Goal: Transaction & Acquisition: Download file/media

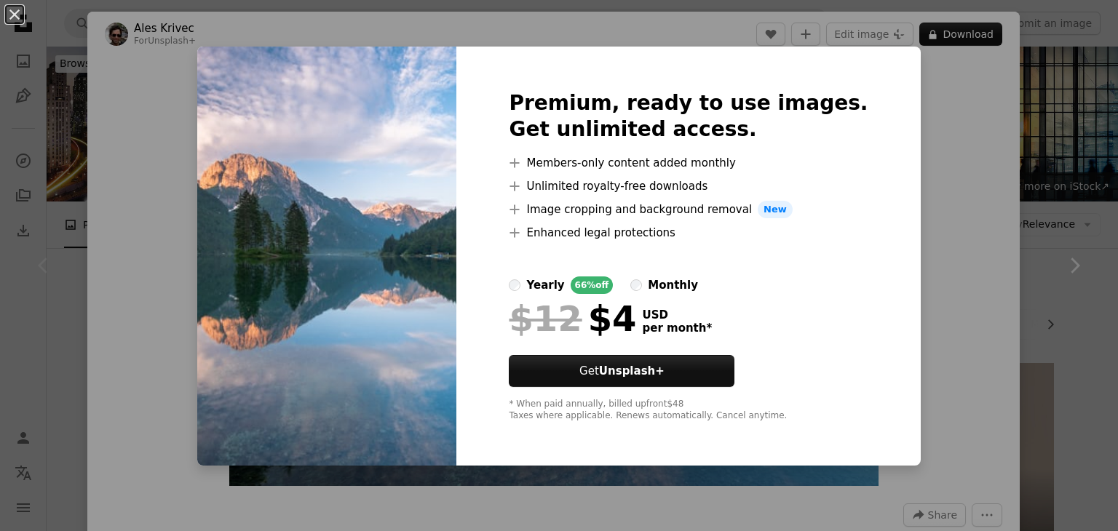
click at [957, 211] on div "An X shape Premium, ready to use images. Get unlimited access. A plus sign Memb…" at bounding box center [559, 265] width 1118 height 531
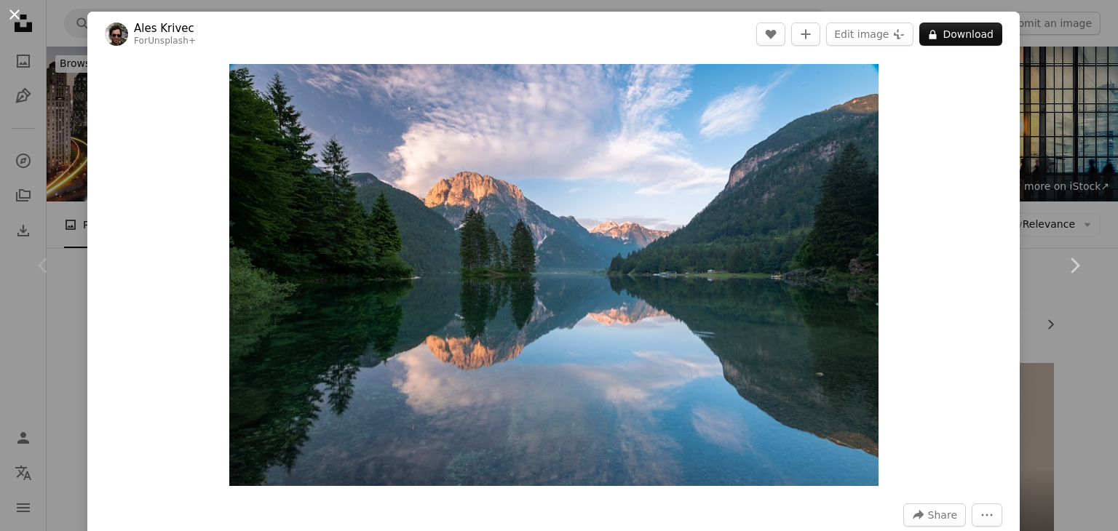
click at [9, 13] on button "An X shape" at bounding box center [14, 14] width 17 height 17
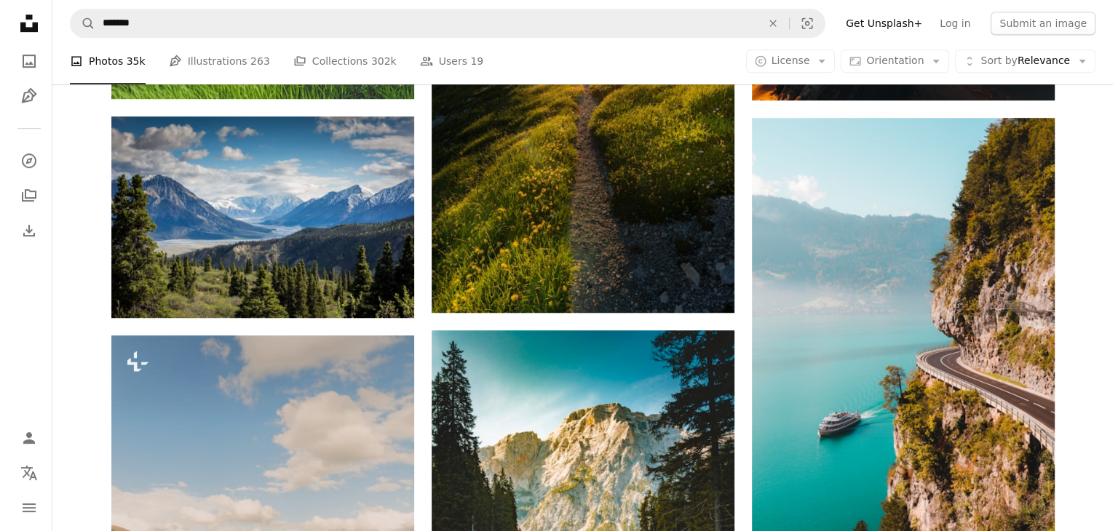
scroll to position [887, 0]
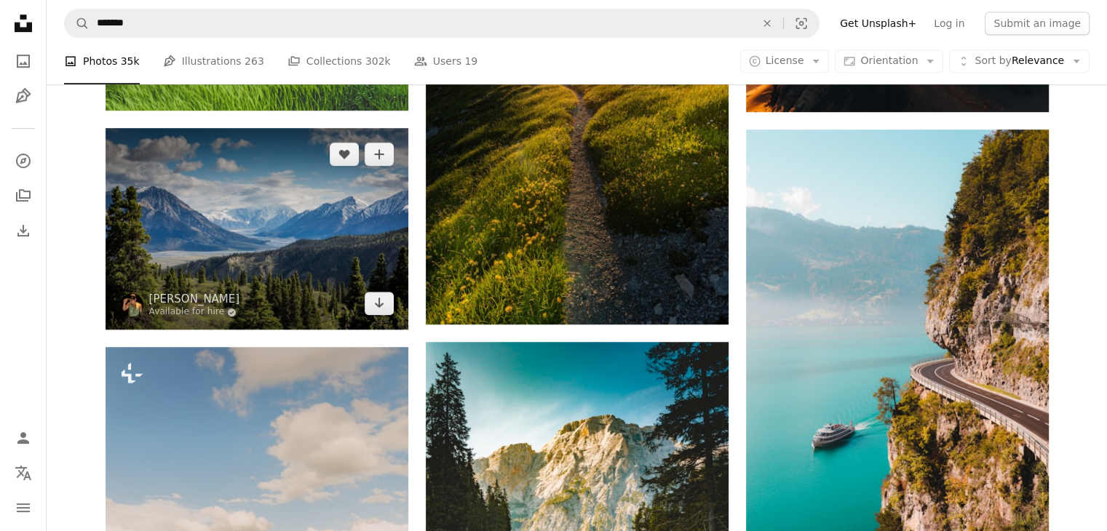
click at [274, 265] on img at bounding box center [257, 229] width 303 height 202
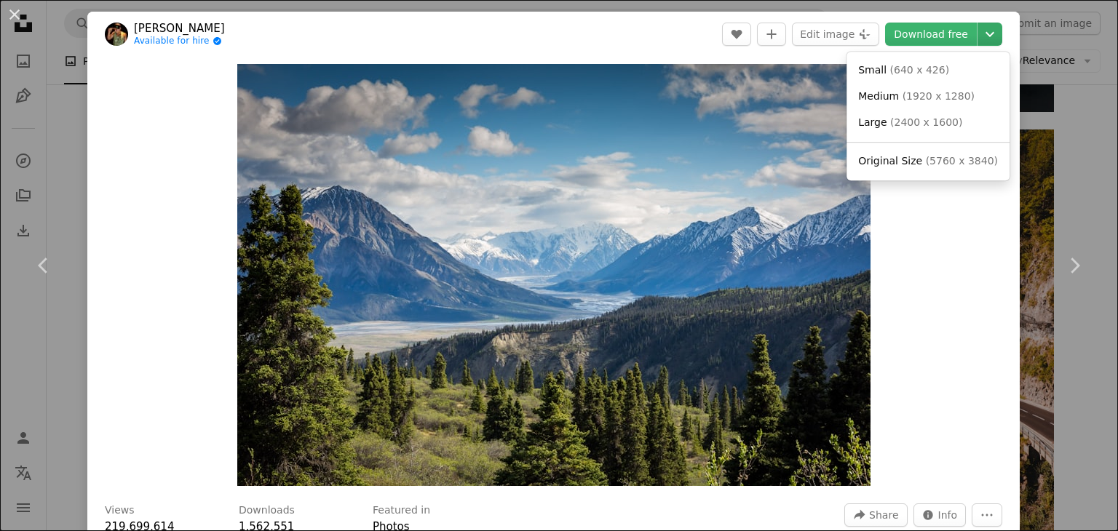
click at [986, 39] on icon "Chevron down" at bounding box center [989, 33] width 23 height 17
click at [882, 120] on span "Large" at bounding box center [872, 122] width 28 height 12
